Goal: Information Seeking & Learning: Learn about a topic

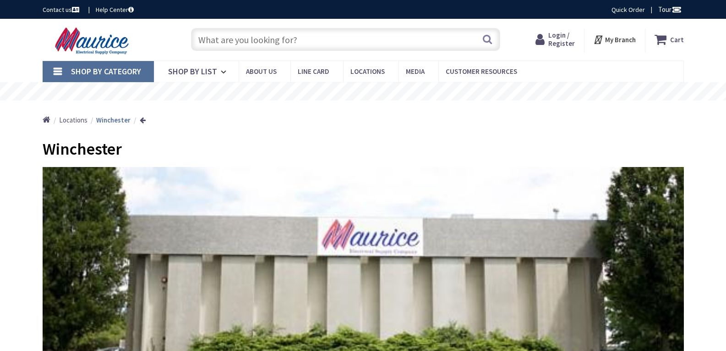
click at [212, 44] on input "text" at bounding box center [345, 39] width 309 height 23
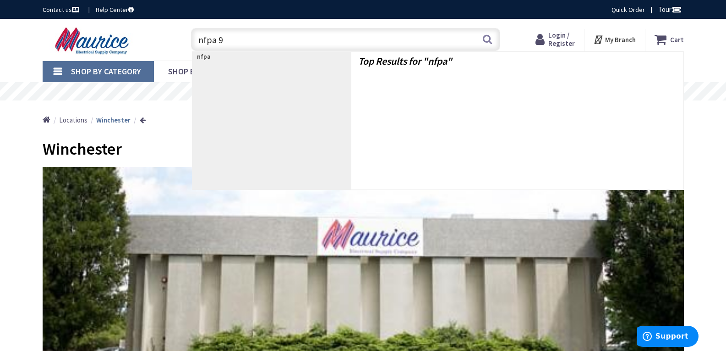
type input "nfpa 99"
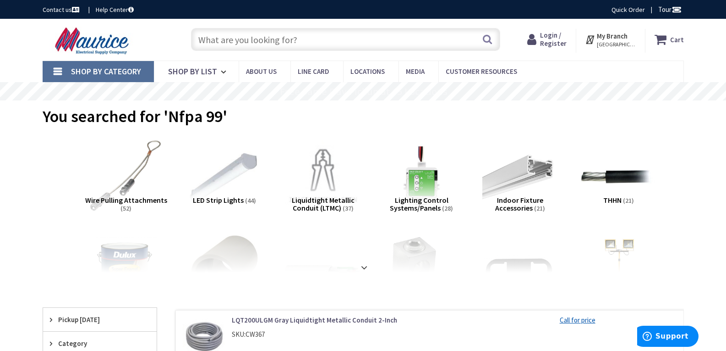
click at [319, 38] on input "text" at bounding box center [345, 39] width 309 height 23
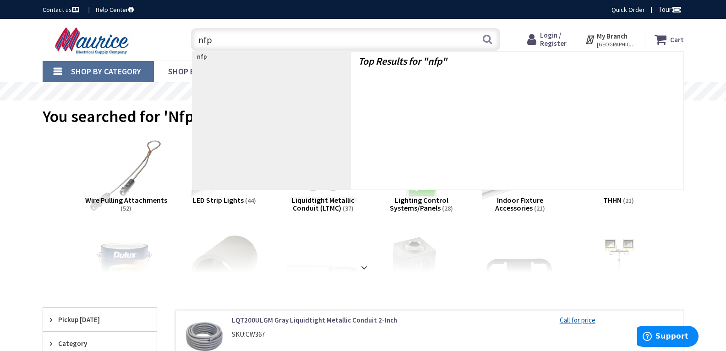
type input "nfpa"
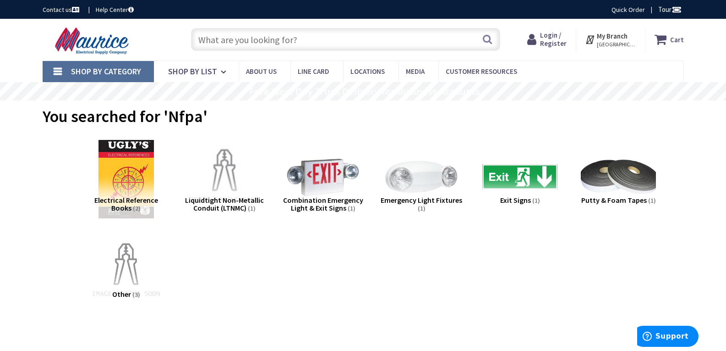
click at [129, 192] on img at bounding box center [125, 176] width 83 height 83
